Goal: Information Seeking & Learning: Check status

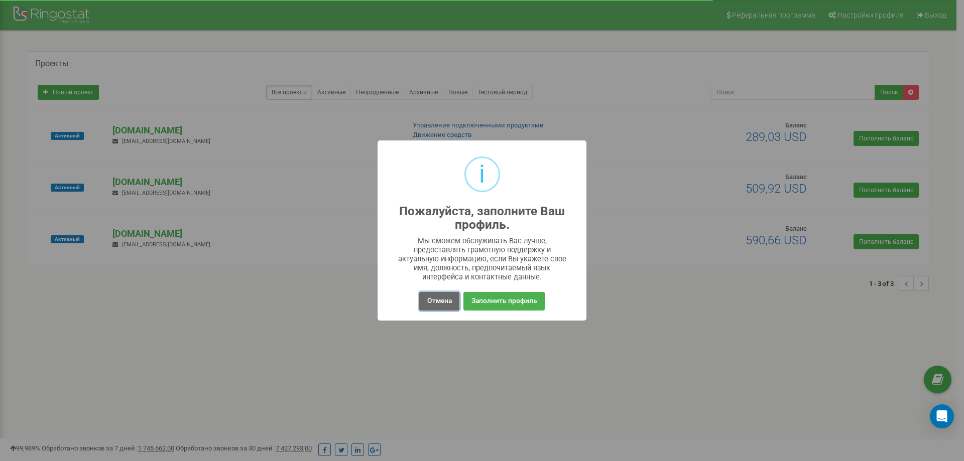
click at [435, 306] on button "Отмена" at bounding box center [439, 301] width 40 height 19
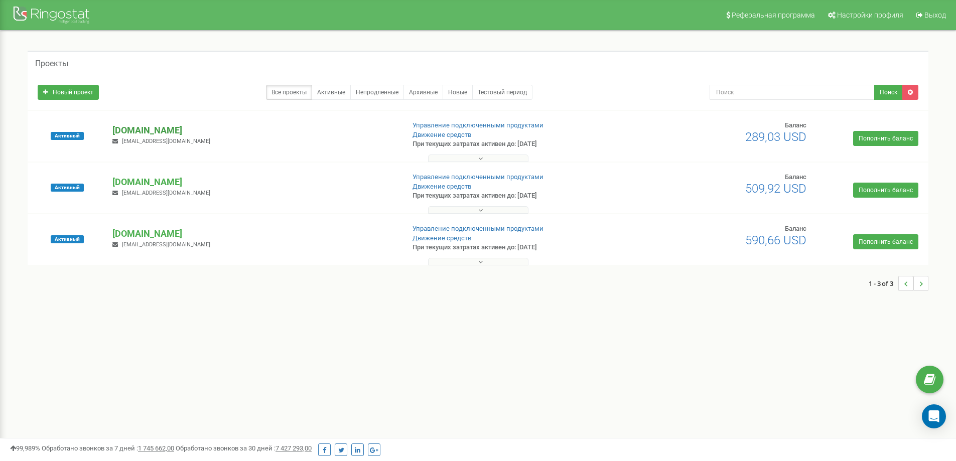
click at [151, 134] on p "[DOMAIN_NAME]" at bounding box center [254, 130] width 284 height 13
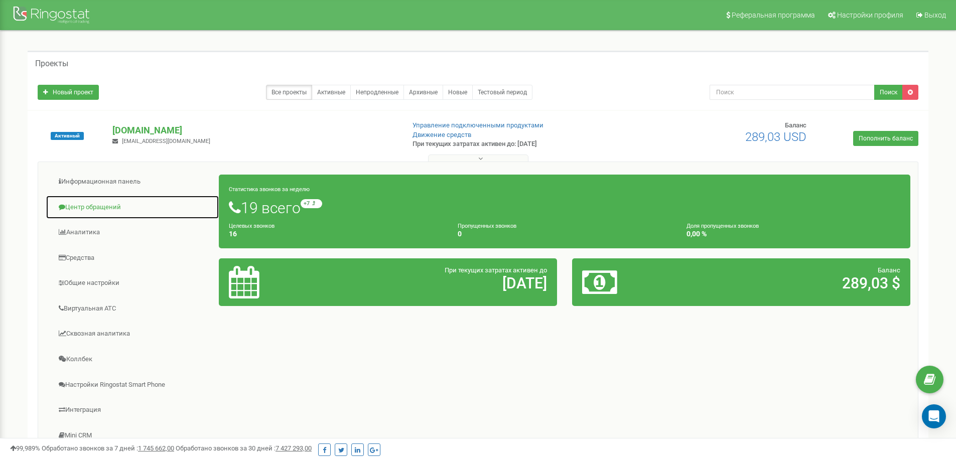
click at [93, 213] on link "Центр обращений" at bounding box center [133, 207] width 174 height 25
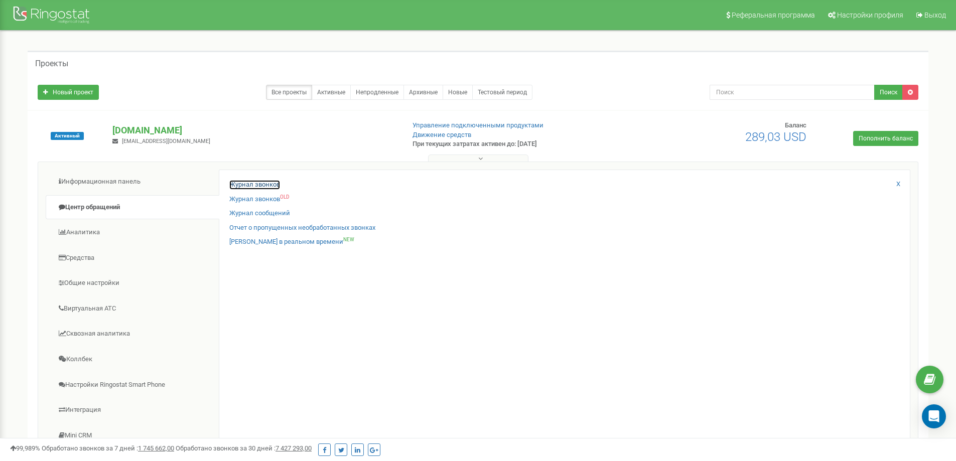
click at [255, 188] on link "Журнал звонков" at bounding box center [254, 185] width 51 height 10
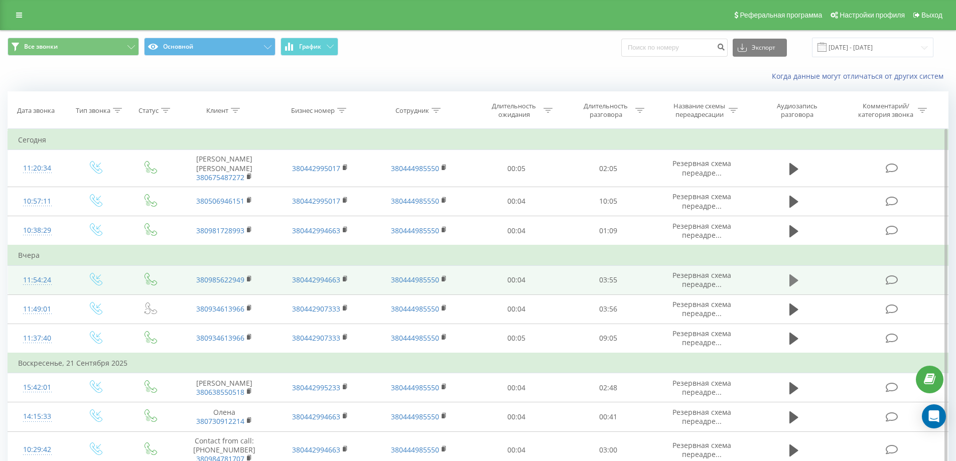
click at [796, 281] on icon at bounding box center [793, 281] width 9 height 12
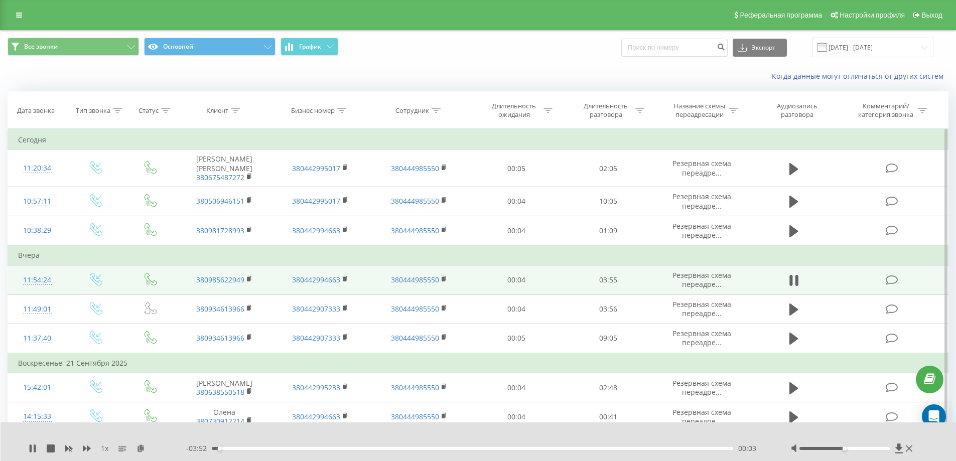
click at [223, 447] on div "- 03:52 00:03 00:03" at bounding box center [476, 449] width 580 height 10
click at [224, 450] on div "00:05" at bounding box center [473, 448] width 522 height 3
click at [229, 450] on div "00:08" at bounding box center [473, 448] width 522 height 3
click at [238, 449] on div "00:09" at bounding box center [473, 448] width 522 height 3
click at [248, 449] on div "00:16" at bounding box center [473, 448] width 522 height 3
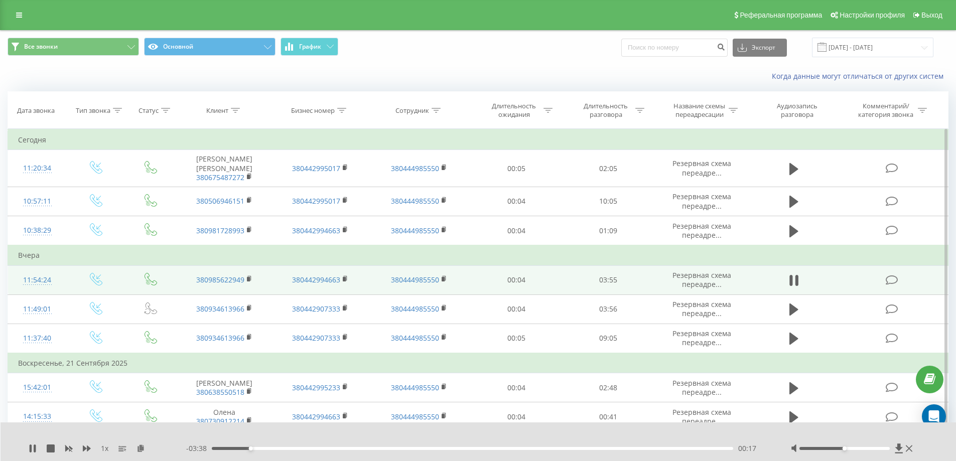
click at [257, 449] on div "00:17" at bounding box center [473, 448] width 522 height 3
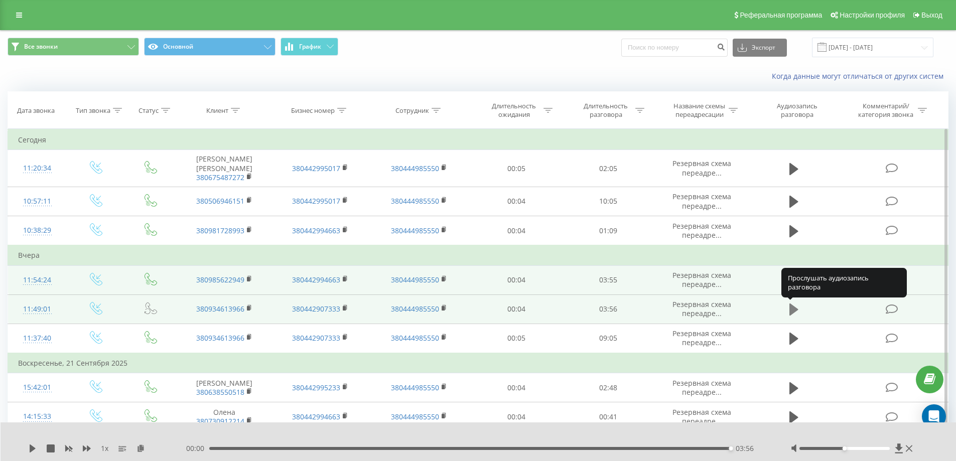
click at [791, 308] on icon at bounding box center [793, 310] width 9 height 12
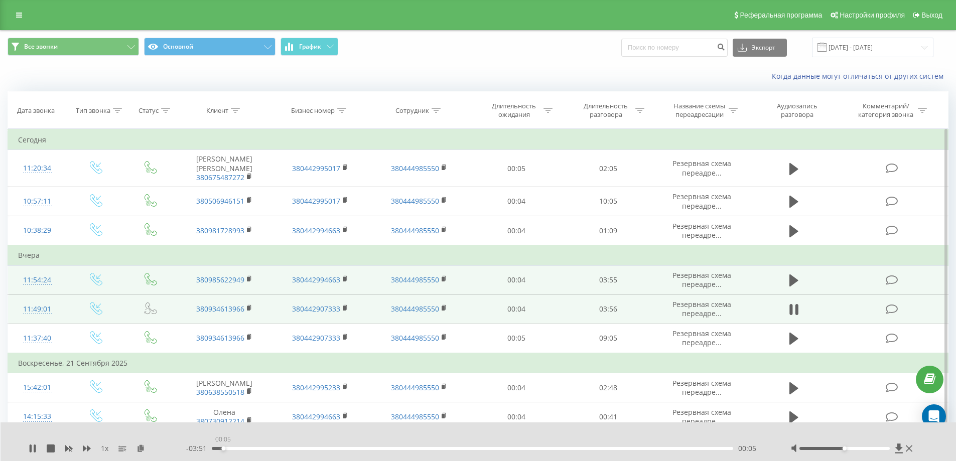
click at [223, 449] on div "00:05" at bounding box center [473, 448] width 522 height 3
click at [244, 448] on div "00:15" at bounding box center [473, 448] width 522 height 3
click at [908, 449] on icon at bounding box center [909, 449] width 7 height 8
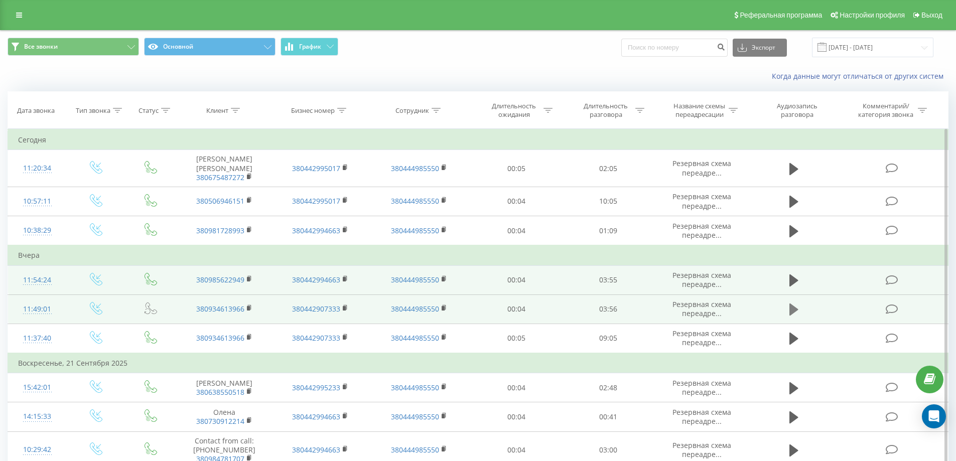
click at [793, 308] on icon at bounding box center [793, 310] width 9 height 12
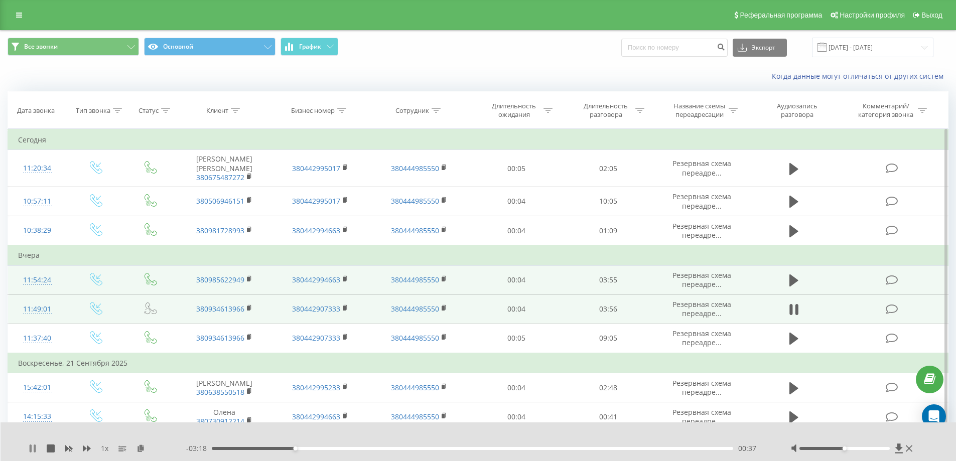
click at [36, 447] on icon at bounding box center [33, 449] width 8 height 8
click at [31, 444] on div "1 x" at bounding box center [108, 449] width 158 height 10
click at [31, 447] on icon at bounding box center [33, 449] width 6 height 8
click at [31, 451] on icon at bounding box center [31, 449] width 2 height 8
click at [30, 450] on icon at bounding box center [33, 449] width 6 height 8
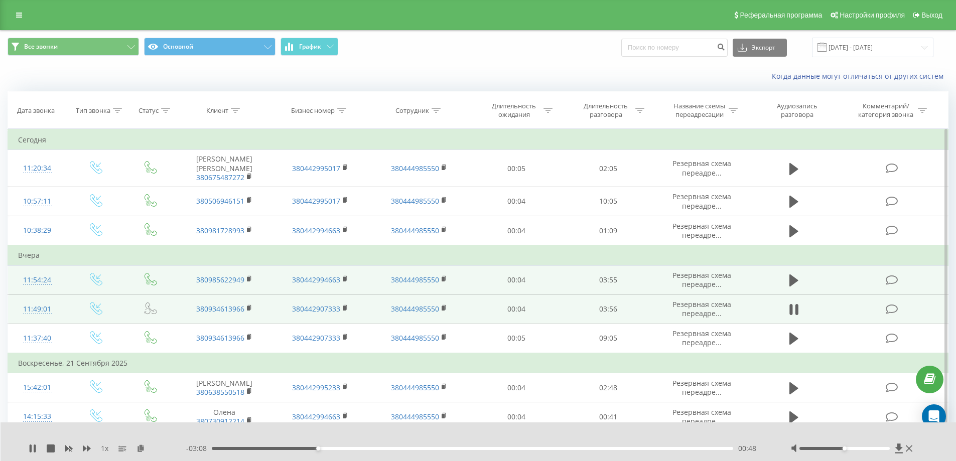
click at [353, 449] on div "00:48" at bounding box center [473, 448] width 522 height 3
click at [396, 449] on div "01:06" at bounding box center [473, 448] width 522 height 3
click at [451, 449] on div "01:28" at bounding box center [473, 448] width 522 height 3
click at [37, 448] on div "1 x" at bounding box center [108, 449] width 158 height 10
click at [32, 446] on icon at bounding box center [33, 449] width 8 height 8
